Goal: Task Accomplishment & Management: Manage account settings

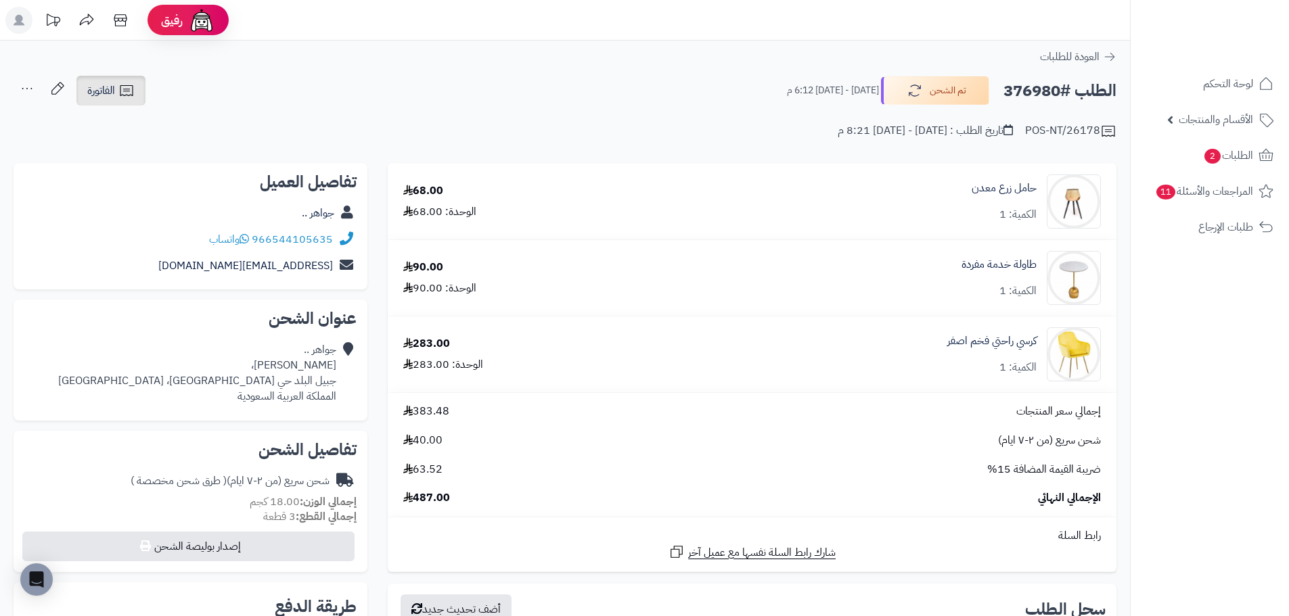
click at [108, 94] on span "الفاتورة" at bounding box center [101, 91] width 28 height 16
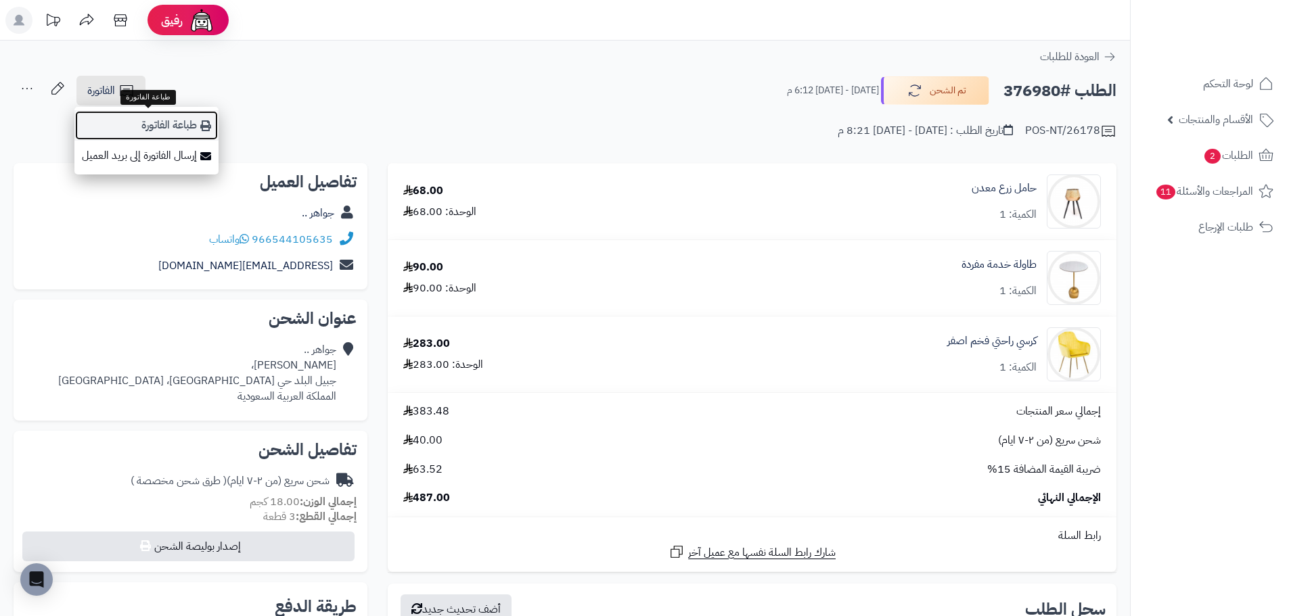
click at [167, 126] on link "طباعة الفاتورة" at bounding box center [146, 125] width 144 height 30
